Goal: Task Accomplishment & Management: Manage account settings

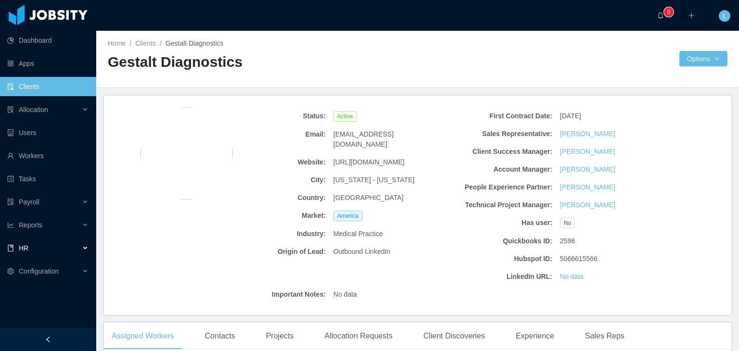
click at [37, 242] on div "HR" at bounding box center [48, 248] width 96 height 19
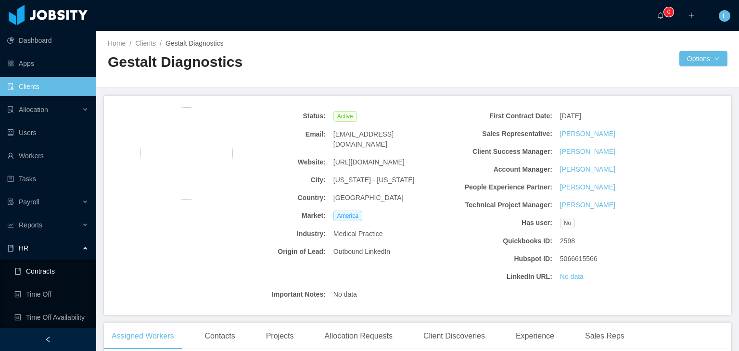
scroll to position [24, 0]
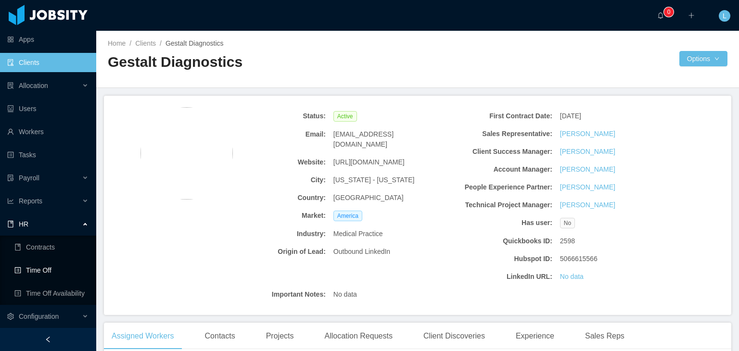
click at [39, 273] on link "Time Off" at bounding box center [51, 270] width 74 height 19
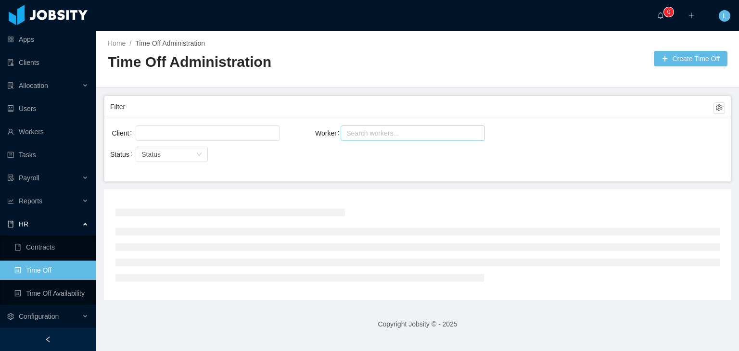
click at [417, 126] on div "Search workers..." at bounding box center [408, 133] width 131 height 14
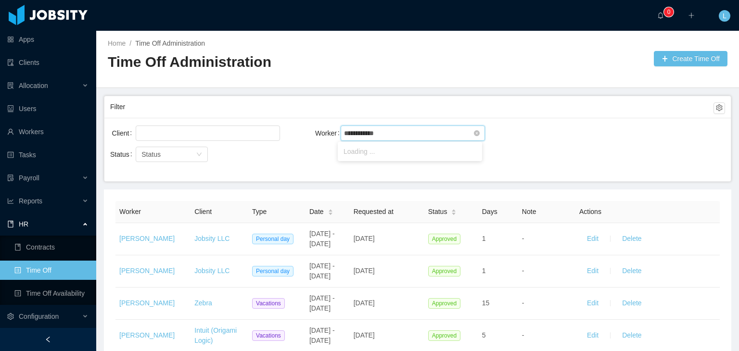
type input "**********"
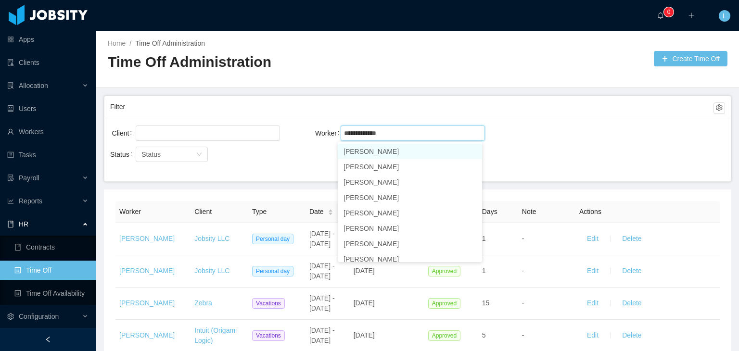
click at [412, 145] on li "[PERSON_NAME]" at bounding box center [410, 151] width 144 height 15
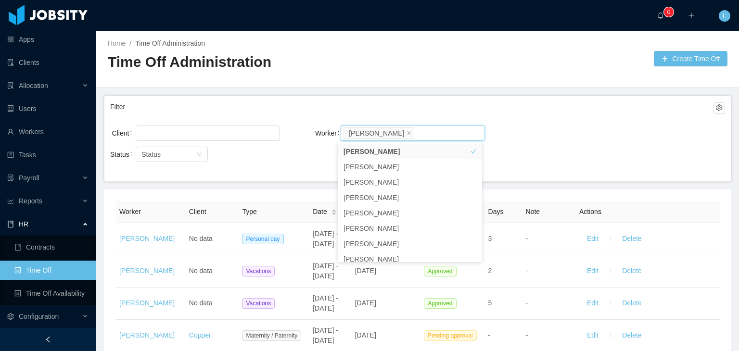
click at [556, 126] on div "Client Worker Search workers... [PERSON_NAME]" at bounding box center [417, 139] width 615 height 31
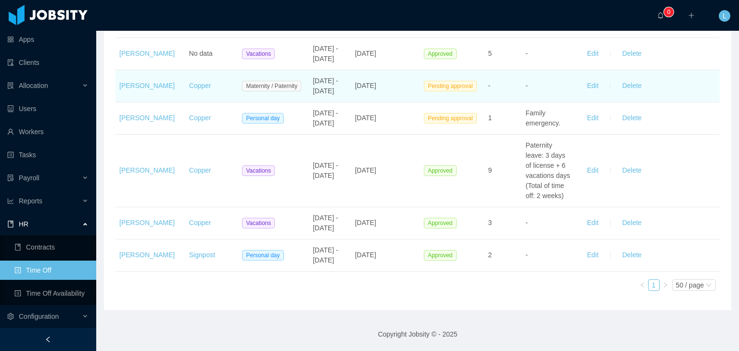
scroll to position [319, 0]
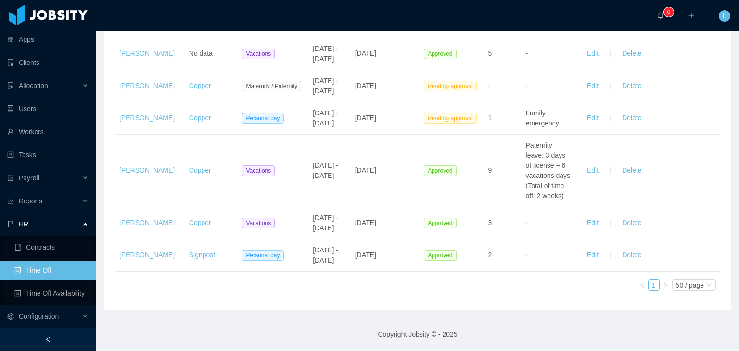
click at [662, 285] on icon "icon: right" at bounding box center [665, 285] width 6 height 6
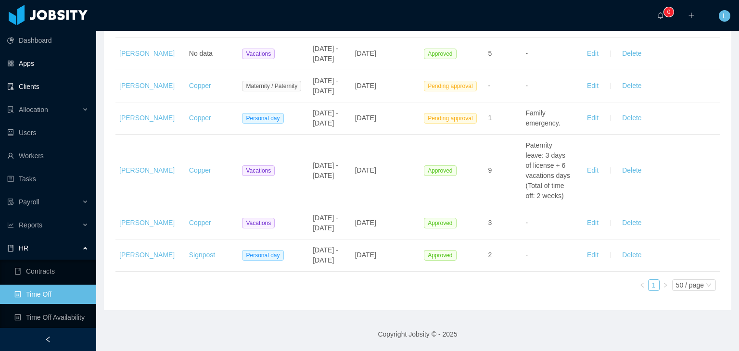
scroll to position [0, 0]
